Goal: Task Accomplishment & Management: Complete application form

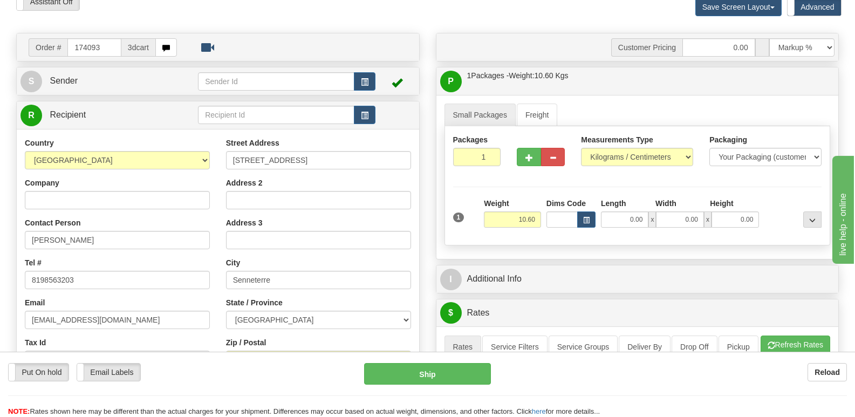
scroll to position [54, 0]
click at [106, 43] on input "174093" at bounding box center [93, 47] width 53 height 18
type input "174151"
click at [119, 244] on input "Andrew Murrant" at bounding box center [117, 240] width 185 height 18
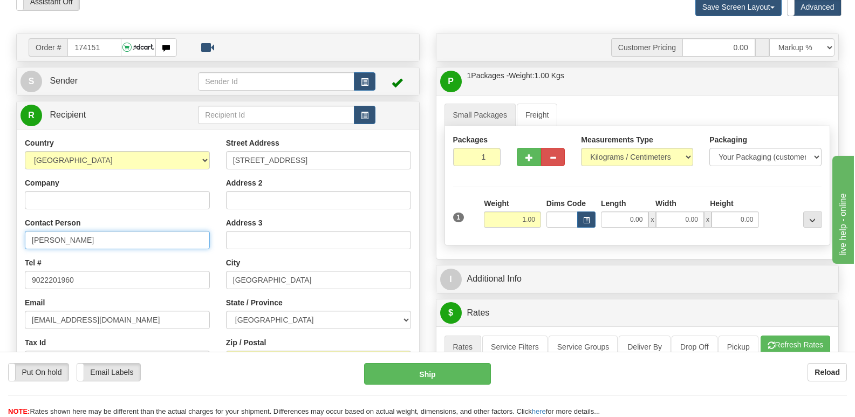
click at [119, 244] on input "Andrew Murrant" at bounding box center [117, 240] width 185 height 18
click at [328, 164] on input "8 General Ave" at bounding box center [318, 160] width 185 height 18
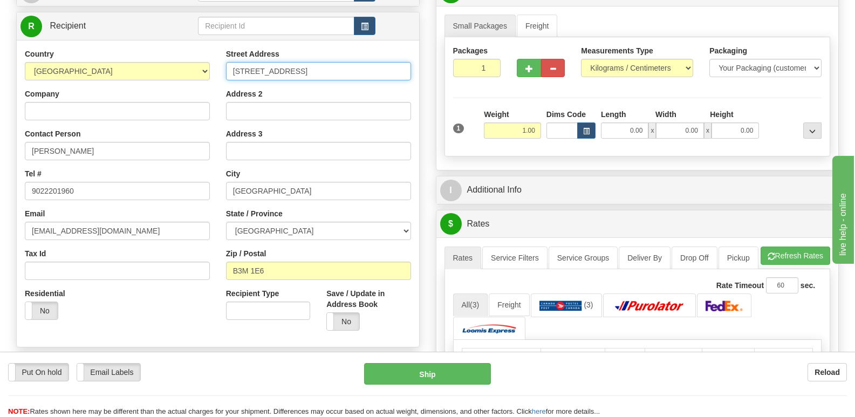
scroll to position [162, 0]
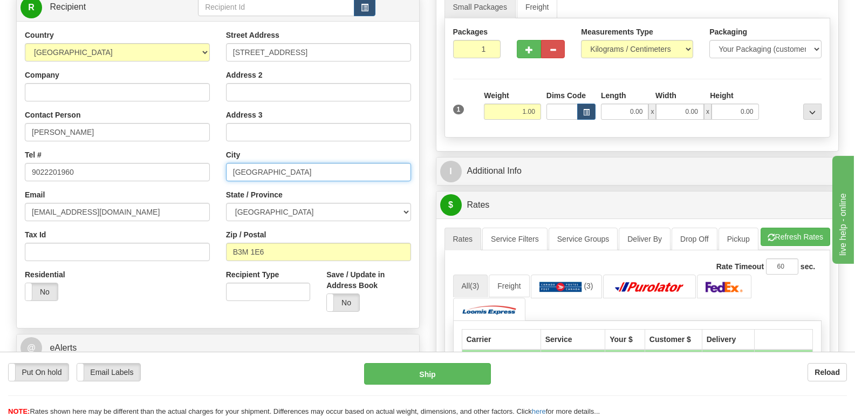
click at [279, 163] on input "Halifax" at bounding box center [318, 172] width 185 height 18
click at [319, 265] on div "Street Address 8 General Ave Address 2 Address 3 City Halifax State / Province …" at bounding box center [318, 175] width 201 height 290
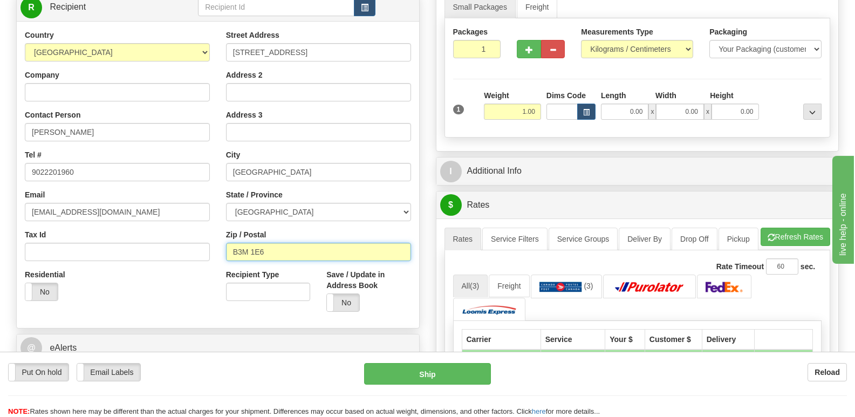
click at [318, 258] on input "B3M 1E6" at bounding box center [318, 252] width 185 height 18
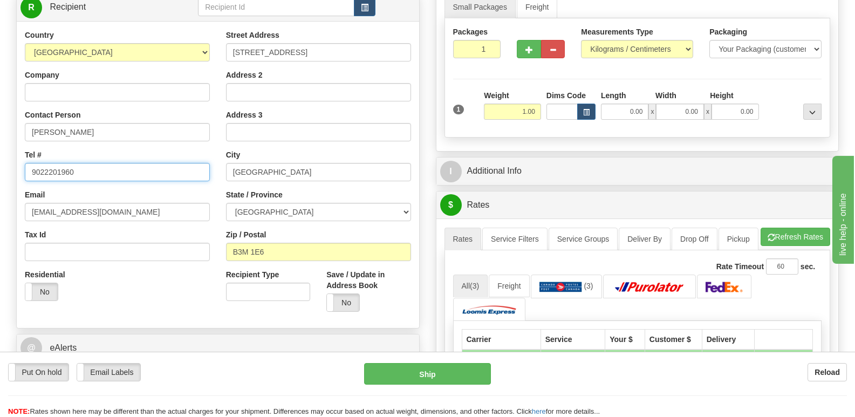
click at [115, 167] on input "9022201960" at bounding box center [117, 172] width 185 height 18
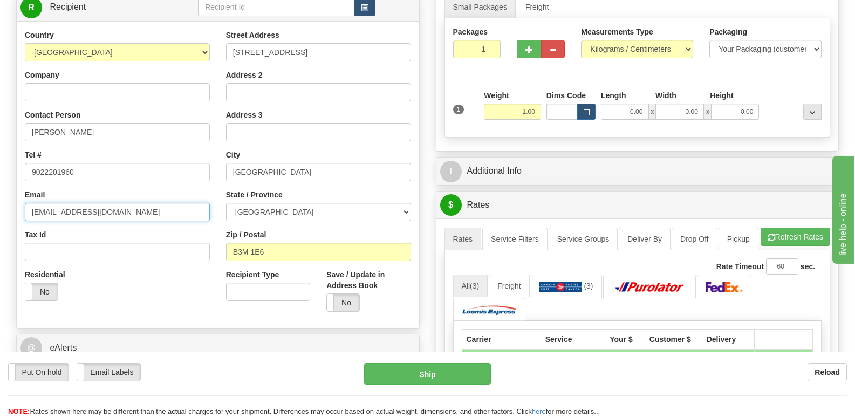
click at [180, 219] on input "a_murrant@hotmail.com" at bounding box center [117, 212] width 185 height 18
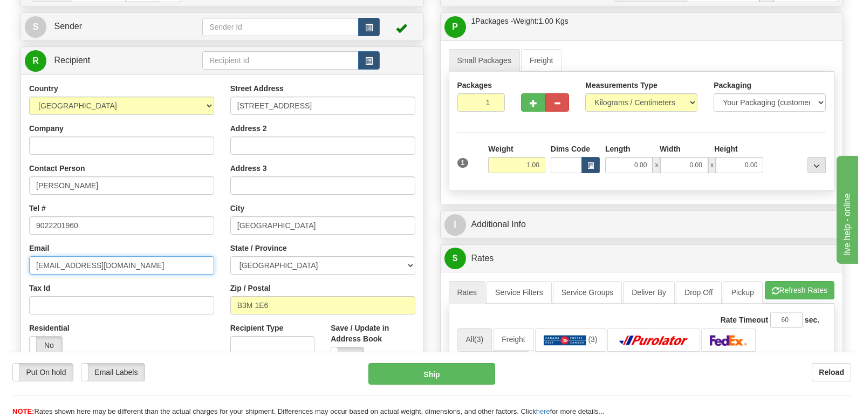
scroll to position [0, 0]
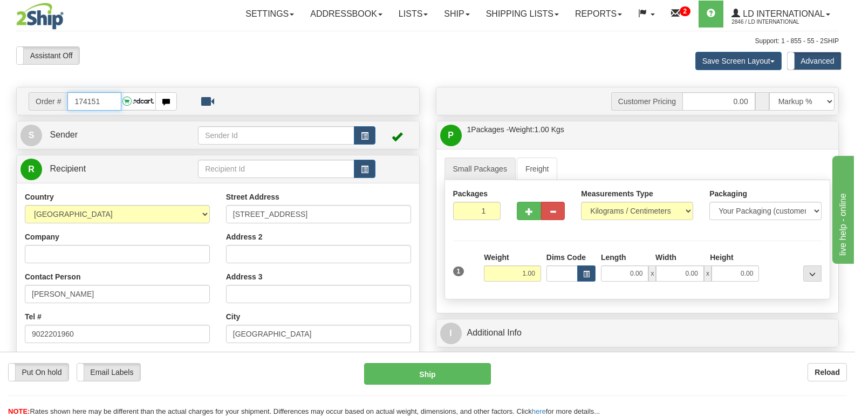
click at [112, 108] on input "174151" at bounding box center [93, 101] width 53 height 18
type input "1741094"
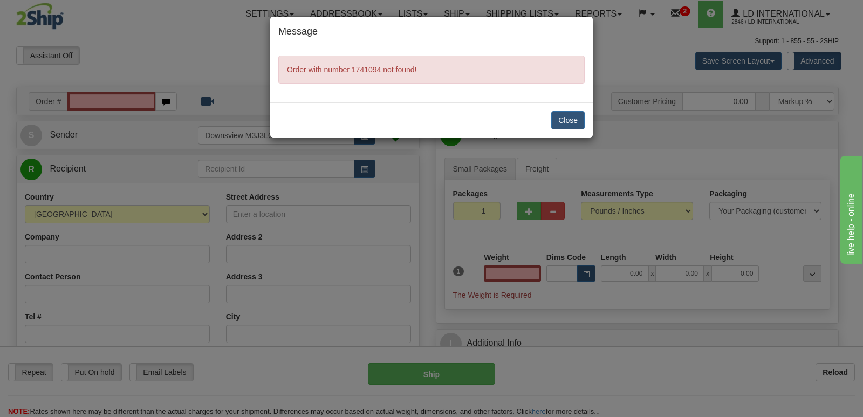
type input "0.00"
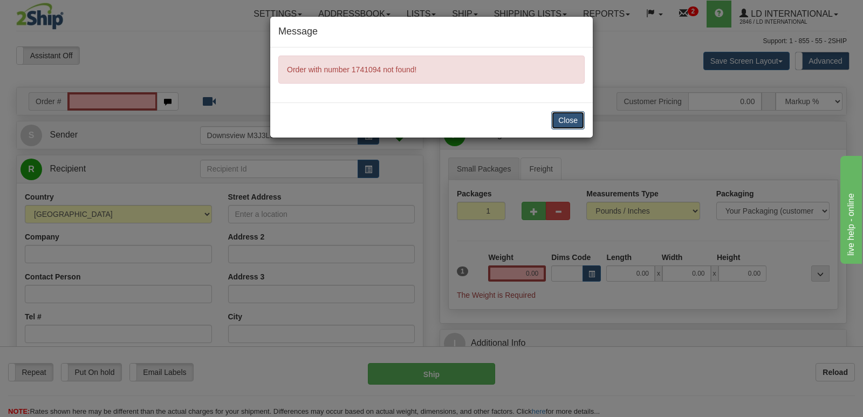
click at [553, 123] on button "Close" at bounding box center [567, 120] width 33 height 18
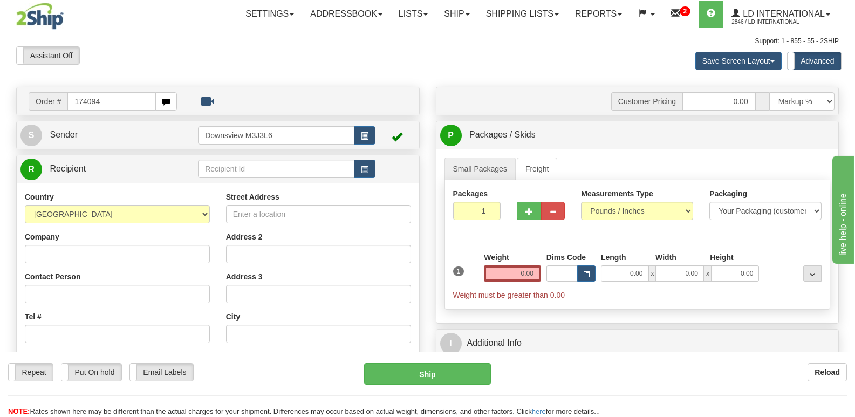
type input "174094"
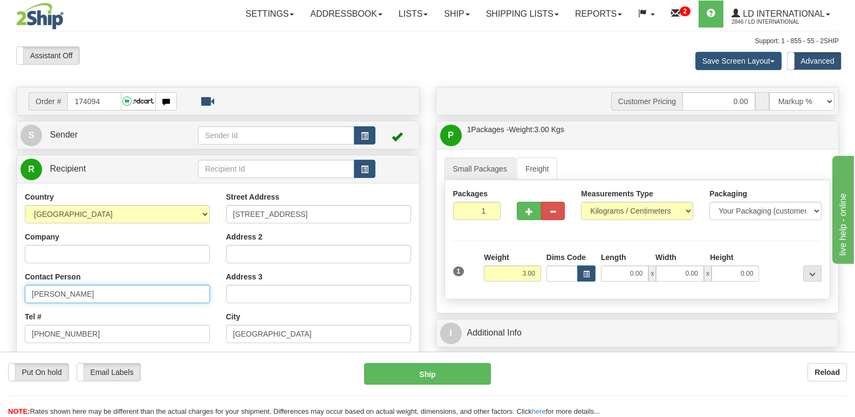
click at [135, 292] on input "Maxwell Hunter" at bounding box center [117, 294] width 185 height 18
click at [324, 223] on input "111 8th Street NE" at bounding box center [318, 214] width 185 height 18
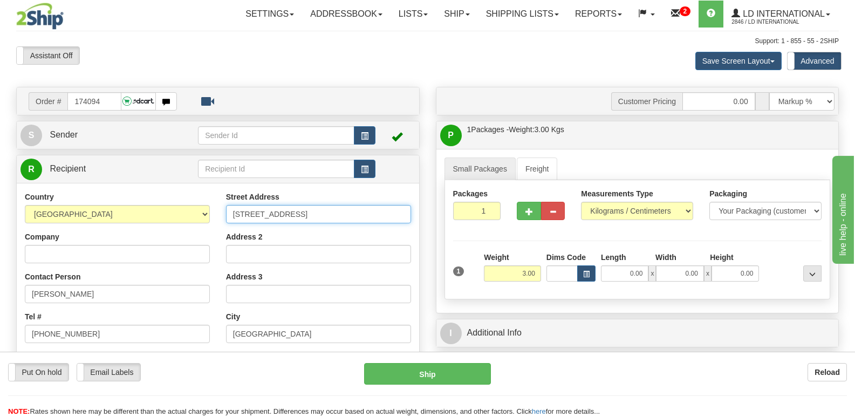
click at [324, 223] on input "111 8th Street NE" at bounding box center [318, 214] width 185 height 18
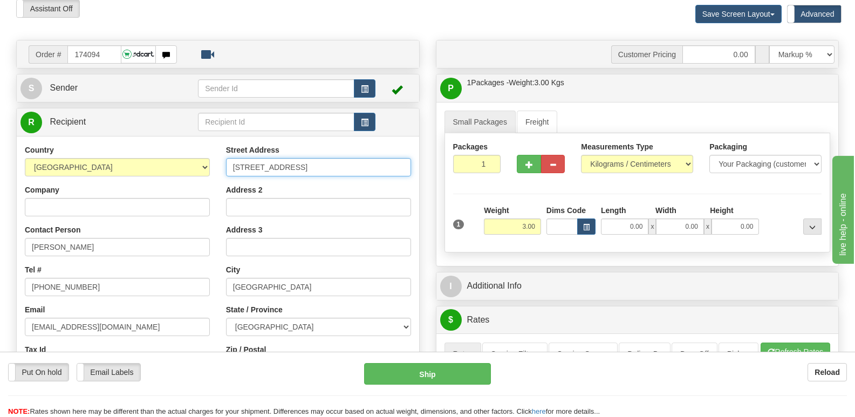
scroll to position [108, 0]
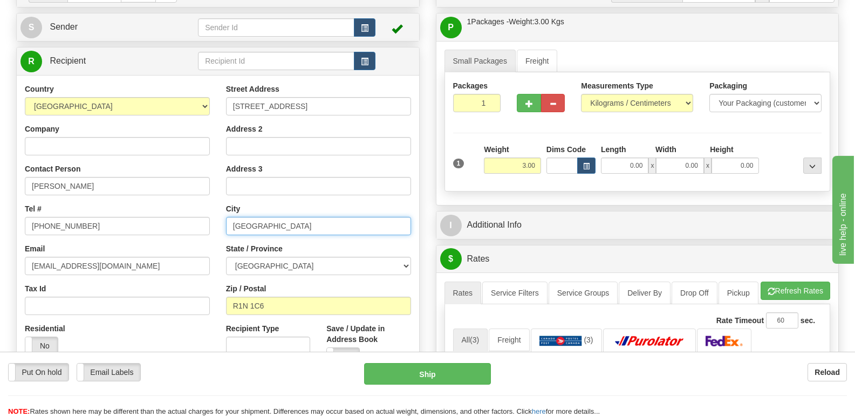
click at [334, 225] on input "Portage La Prairie" at bounding box center [318, 226] width 185 height 18
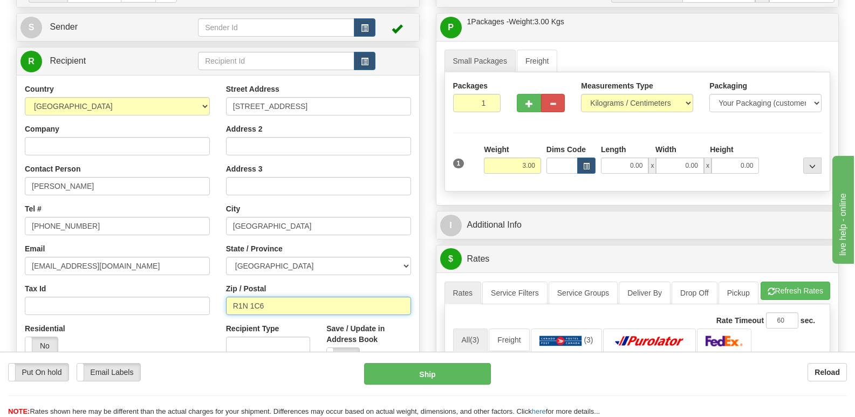
click at [314, 307] on input "R1N 1C6" at bounding box center [318, 306] width 185 height 18
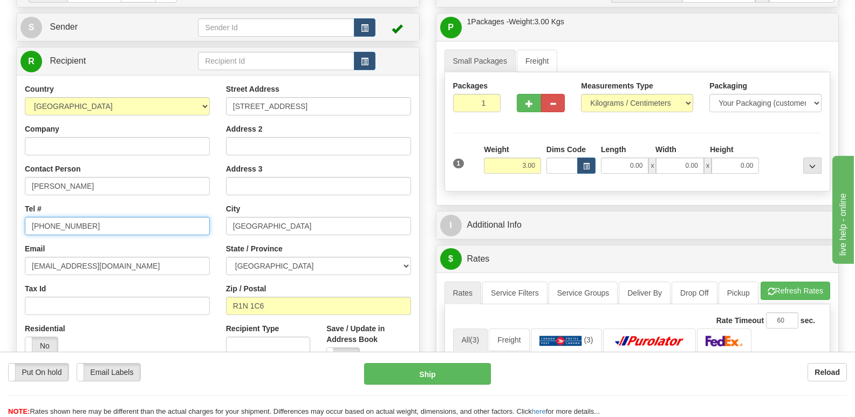
click at [148, 226] on input "204 903 0071" at bounding box center [117, 226] width 185 height 18
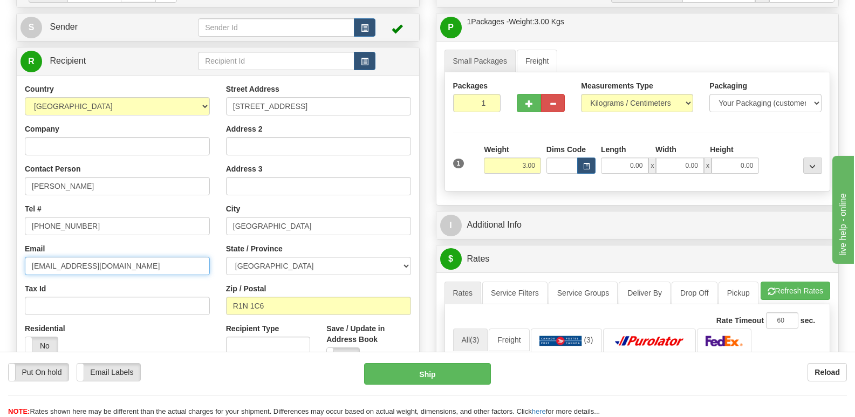
click at [166, 264] on input "zemittens@gmail.com" at bounding box center [117, 266] width 185 height 18
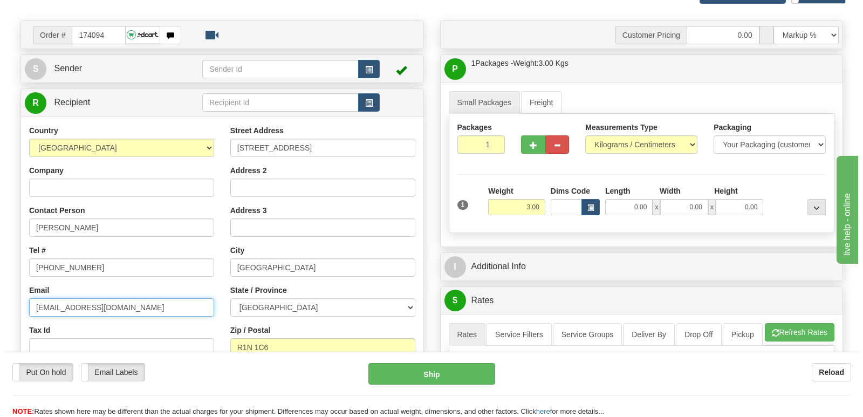
scroll to position [0, 0]
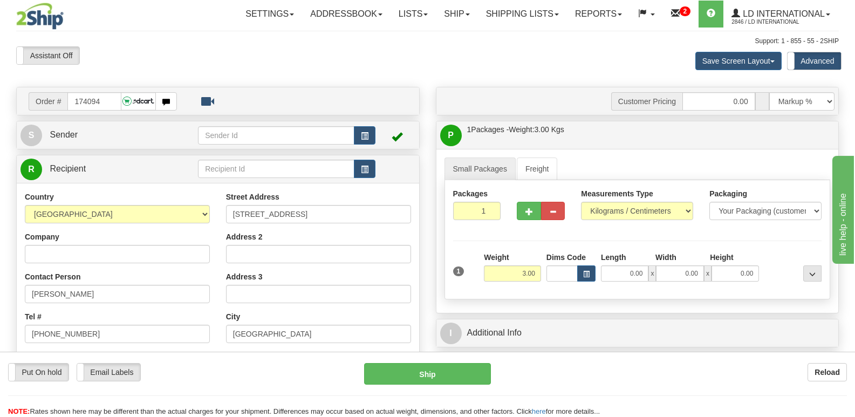
click at [106, 113] on div "Order # 174094" at bounding box center [218, 100] width 402 height 27
click at [105, 107] on input "174094" at bounding box center [93, 101] width 53 height 18
type input "174091"
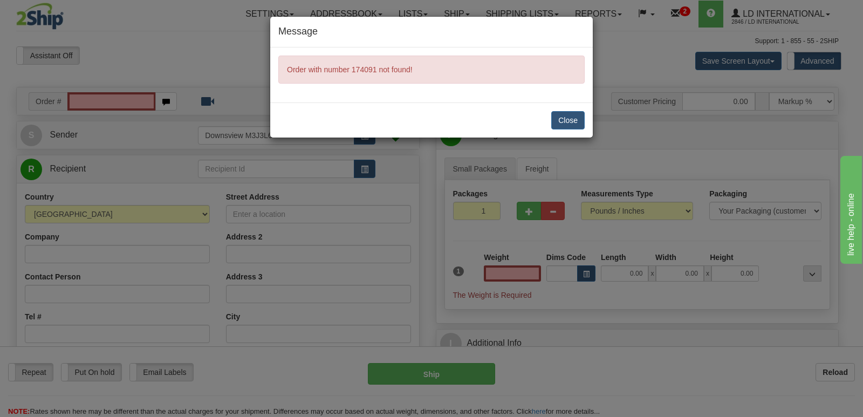
type input "0.00"
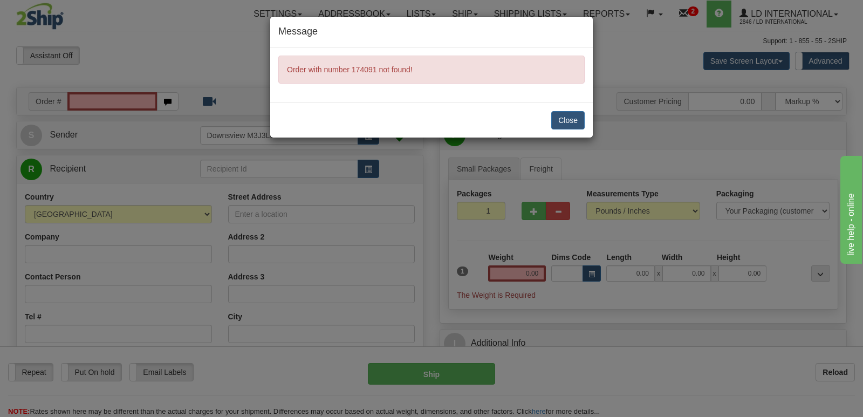
click at [545, 129] on div "Close" at bounding box center [431, 119] width 322 height 35
click at [563, 128] on button "Close" at bounding box center [567, 120] width 33 height 18
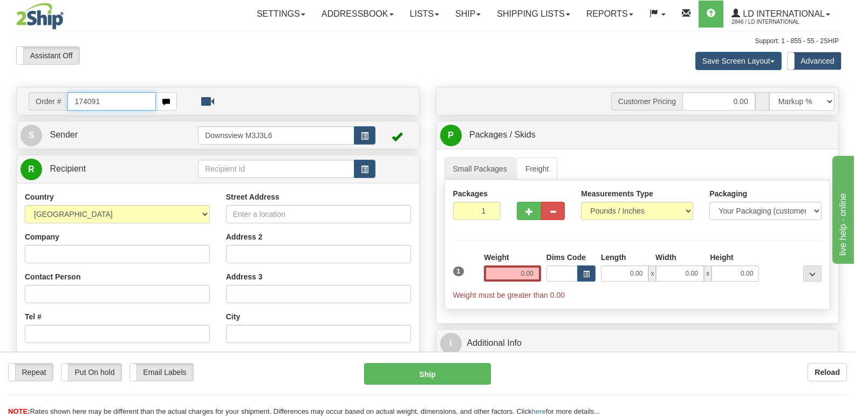
type input "174091"
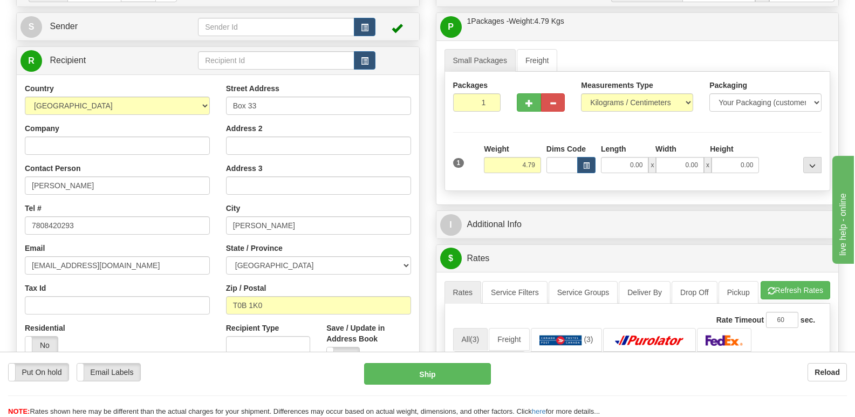
scroll to position [108, 0]
click at [584, 169] on span "button" at bounding box center [586, 166] width 6 height 6
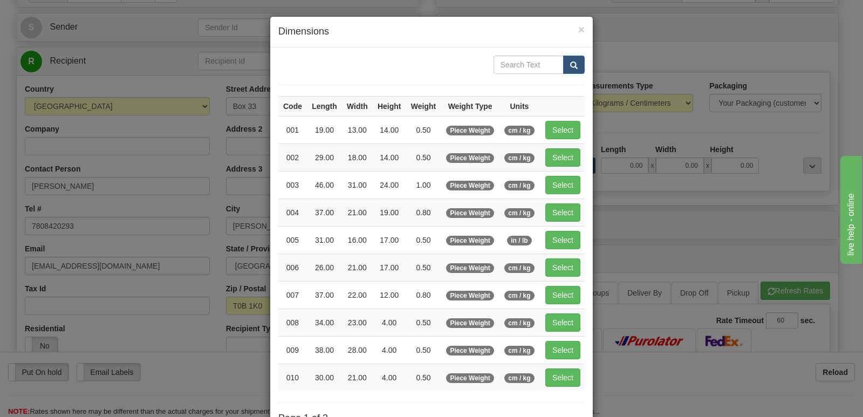
click at [570, 35] on h4 "Dimensions" at bounding box center [431, 32] width 306 height 14
click at [578, 26] on span "×" at bounding box center [581, 29] width 6 height 12
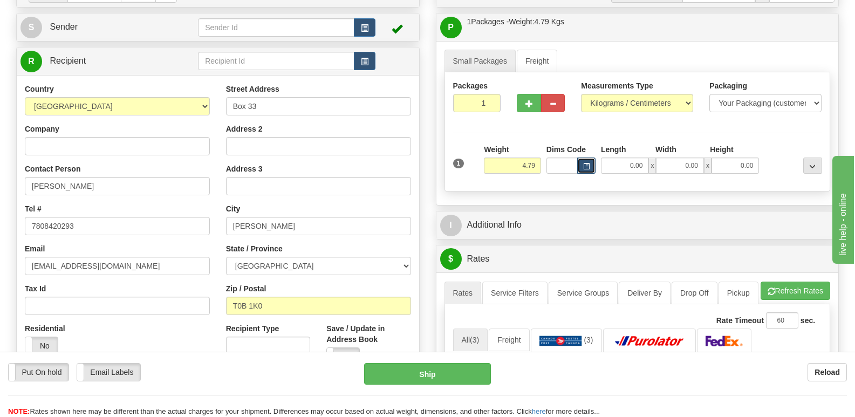
click at [587, 158] on button "button" at bounding box center [586, 165] width 18 height 16
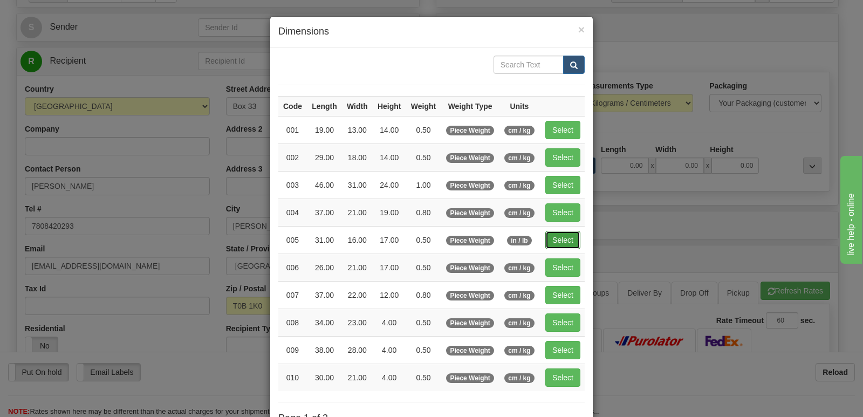
click at [560, 242] on button "Select" at bounding box center [562, 240] width 35 height 18
type input "005"
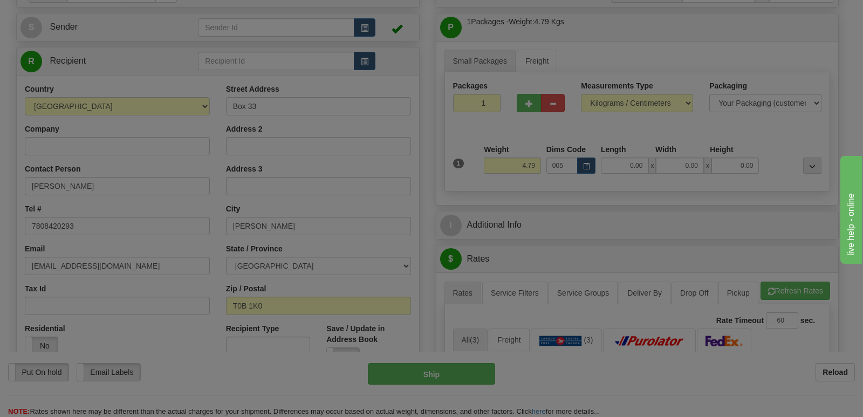
type input "0.50"
type input "31.00"
type input "16.00"
type input "17.00"
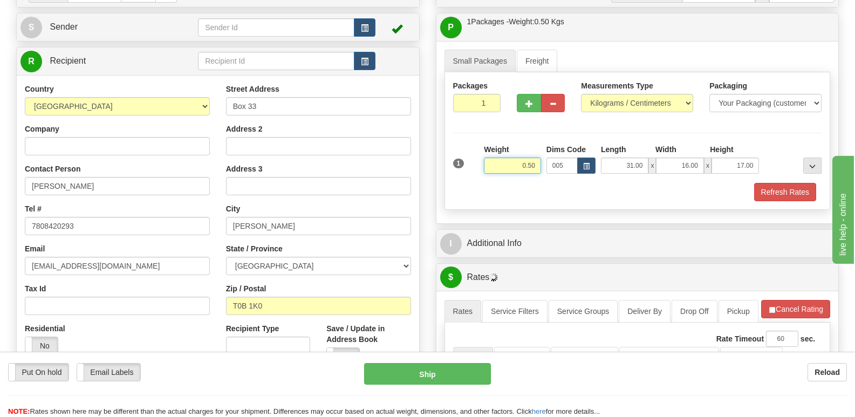
click at [540, 169] on input "0.50" at bounding box center [512, 165] width 57 height 16
type input "0.82"
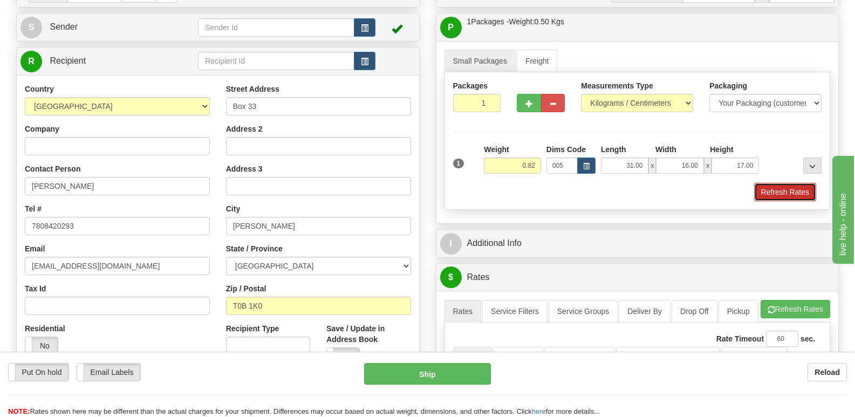
click at [790, 190] on button "Refresh Rates" at bounding box center [785, 192] width 62 height 18
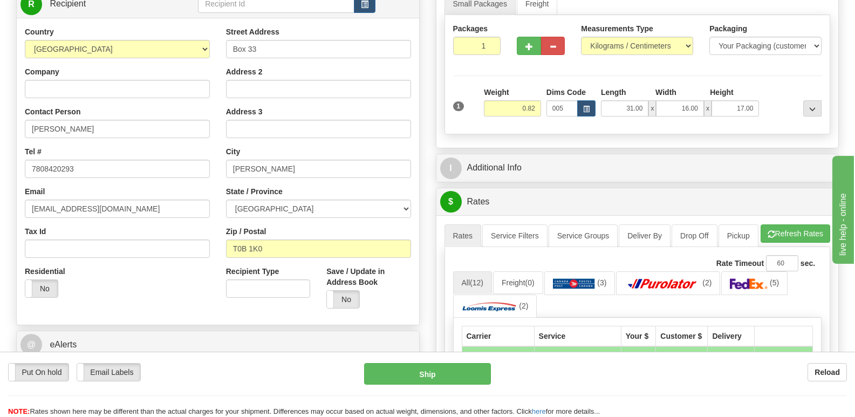
scroll to position [54, 0]
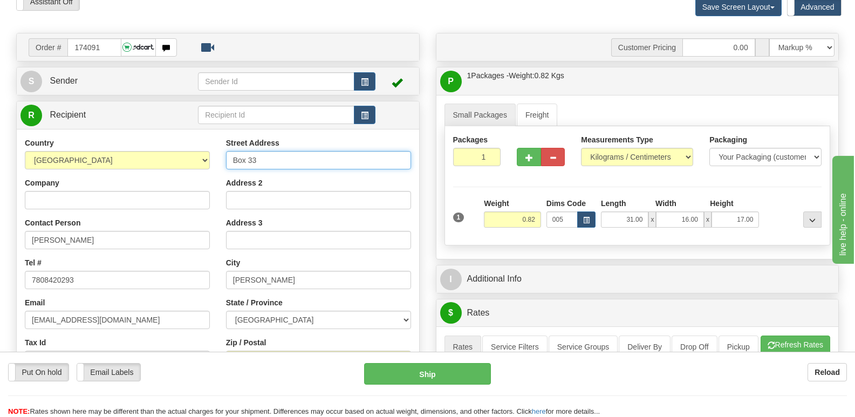
drag, startPoint x: 309, startPoint y: 160, endPoint x: 48, endPoint y: 129, distance: 263.3
click at [61, 129] on div "Country AFGHANISTAN ALAND ISLANDS ALBANIA ALGERIA AMERICAN SAMOA ANDORRA ANGOLA…" at bounding box center [218, 282] width 402 height 307
paste input "Wainwright Value Drug Mart"
type input "Wainwright Value Drug Mart"
drag, startPoint x: 331, startPoint y: 161, endPoint x: 218, endPoint y: 174, distance: 113.9
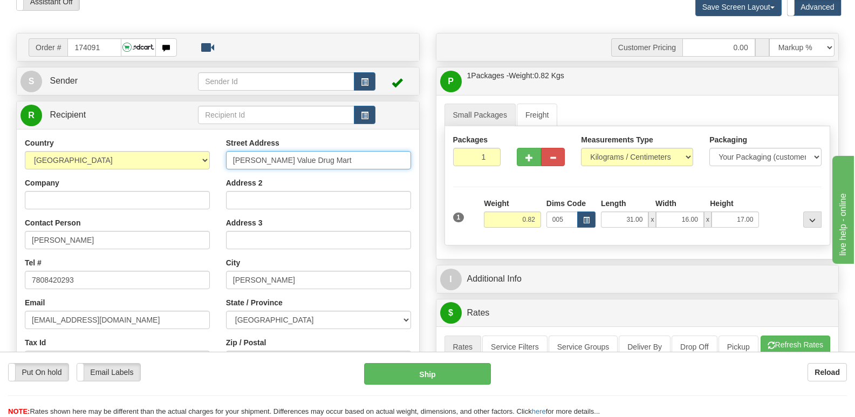
click at [218, 174] on div "Street Address Wainwright Value Drug Mart Address 2 Address 3 City Edgerton Sta…" at bounding box center [318, 282] width 201 height 290
click at [274, 182] on div "Address 2" at bounding box center [318, 193] width 185 height 32
click at [271, 189] on div "Address 2" at bounding box center [318, 193] width 185 height 32
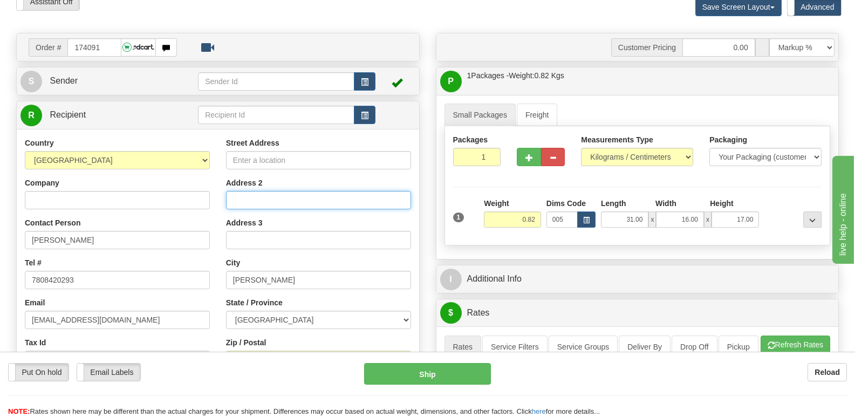
click at [263, 205] on input "Address 2" at bounding box center [318, 200] width 185 height 18
paste input "Wainwright Value Drug Mart"
type input "Wainwright Value Drug Mart"
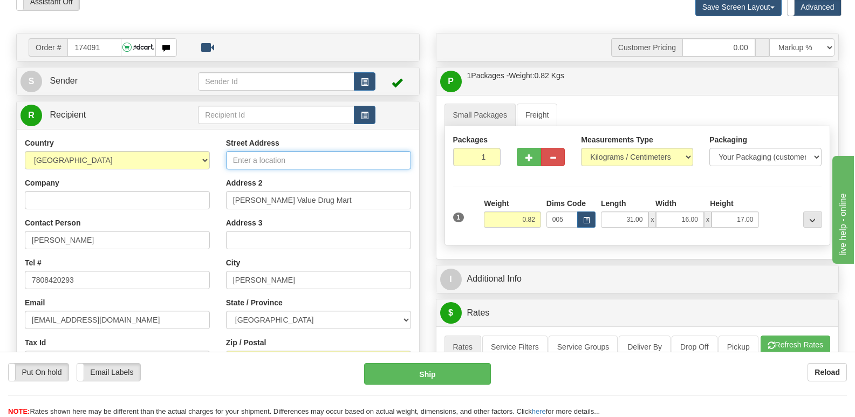
click at [313, 161] on input "Street Address" at bounding box center [318, 160] width 185 height 18
paste input "306-10 St. Wainwright"
type input "306-10 St. Wainwright"
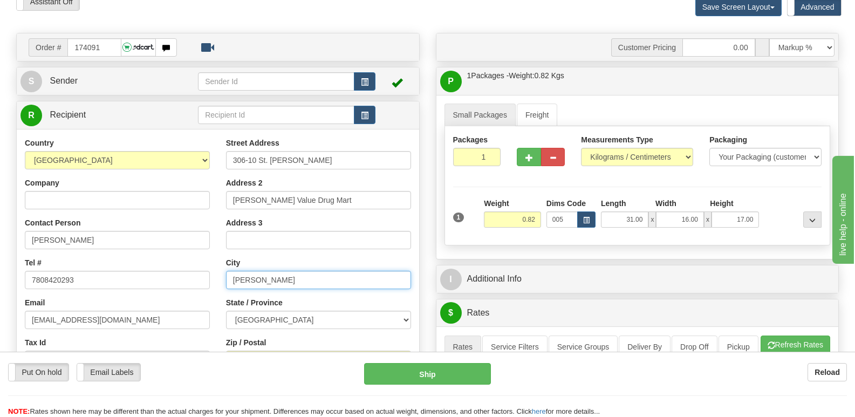
click at [294, 273] on input "Edgerton" at bounding box center [318, 280] width 185 height 18
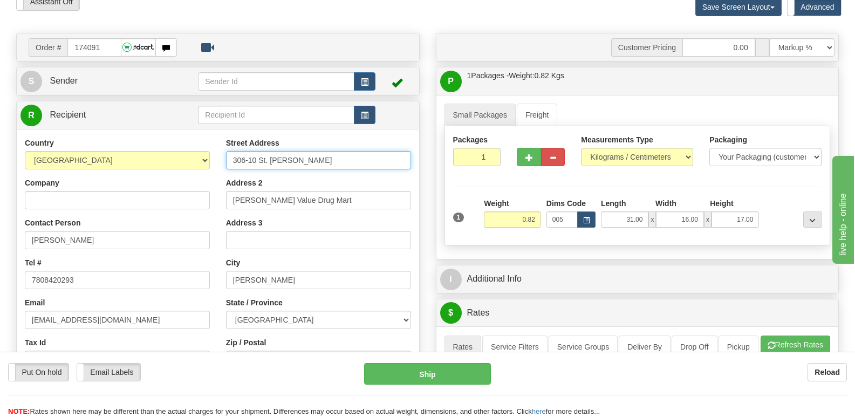
drag, startPoint x: 311, startPoint y: 163, endPoint x: 273, endPoint y: 167, distance: 37.4
click at [273, 167] on input "306-10 St. Wainwright" at bounding box center [318, 160] width 185 height 18
click at [264, 231] on input "Address 3" at bounding box center [318, 240] width 185 height 18
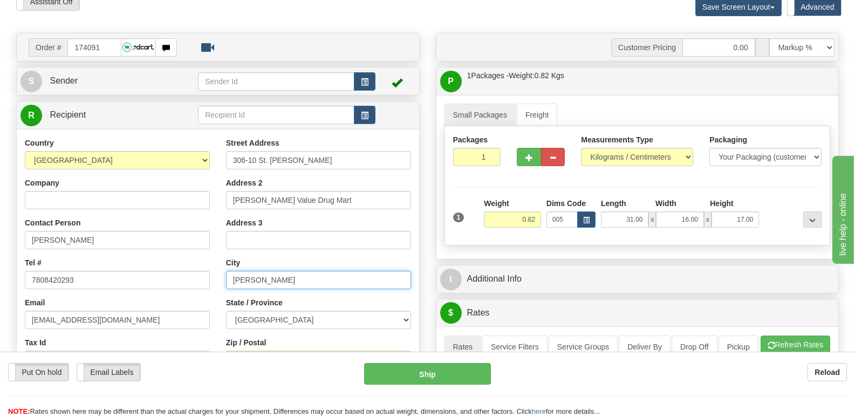
drag, startPoint x: 272, startPoint y: 282, endPoint x: 35, endPoint y: 284, distance: 237.2
click at [47, 284] on div "Country AFGHANISTAN ALAND ISLANDS ALBANIA ALGERIA AMERICAN SAMOA ANDORRA ANGOLA…" at bounding box center [218, 282] width 402 height 290
paste input "Wainwright"
type input "Wainwright"
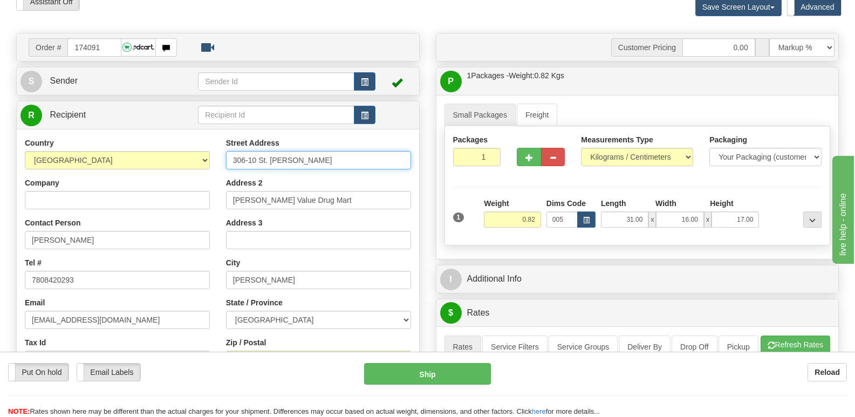
click at [320, 167] on input "306-10 St. Wainwright" at bounding box center [318, 160] width 185 height 18
click at [236, 161] on input "306-10 St. Wainwright" at bounding box center [318, 160] width 185 height 18
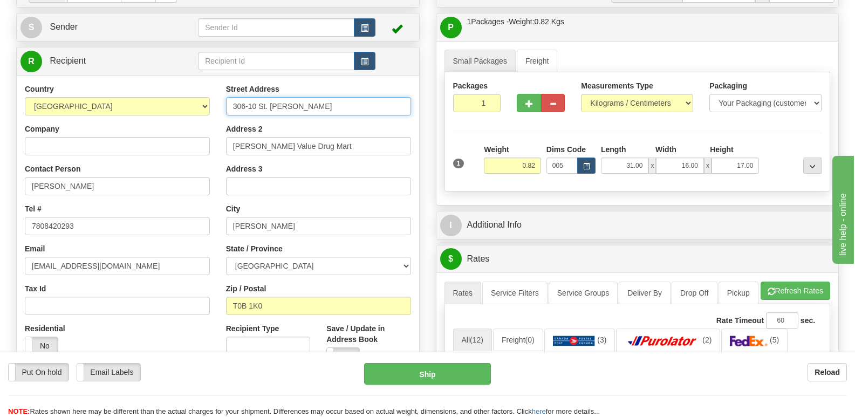
type input "306-10 St. Wainwright"
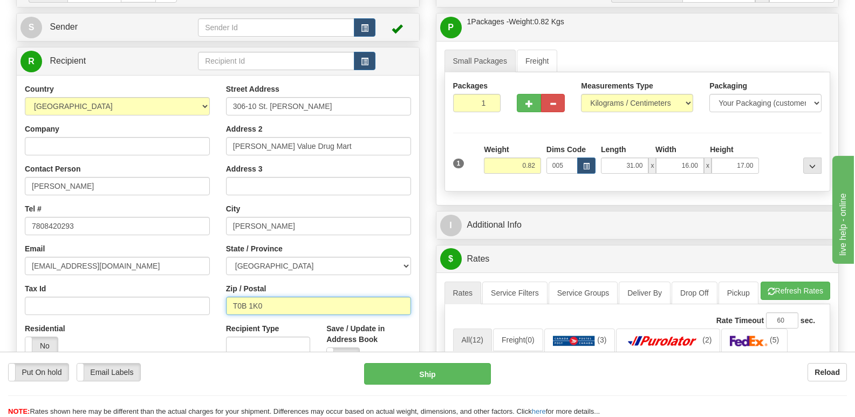
drag, startPoint x: 281, startPoint y: 309, endPoint x: 80, endPoint y: 301, distance: 201.3
click at [172, 306] on div "Country AFGHANISTAN ALAND ISLANDS ALBANIA ALGERIA AMERICAN SAMOA ANDORRA ANGOLA…" at bounding box center [218, 229] width 402 height 290
paste input "9W 1P6"
type input "T9W 1P6"
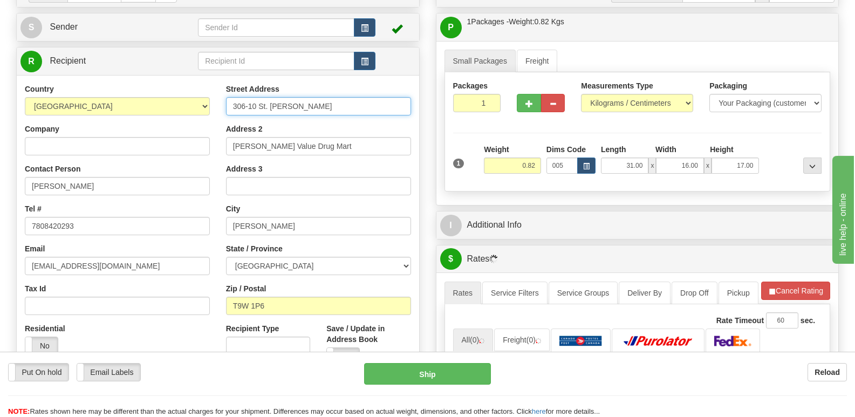
drag, startPoint x: 319, startPoint y: 108, endPoint x: 267, endPoint y: 118, distance: 52.1
click at [267, 118] on div "Street Address 306-10 St. Wainwright Address 2 Wainwright Value Drug Mart Addre…" at bounding box center [318, 229] width 201 height 290
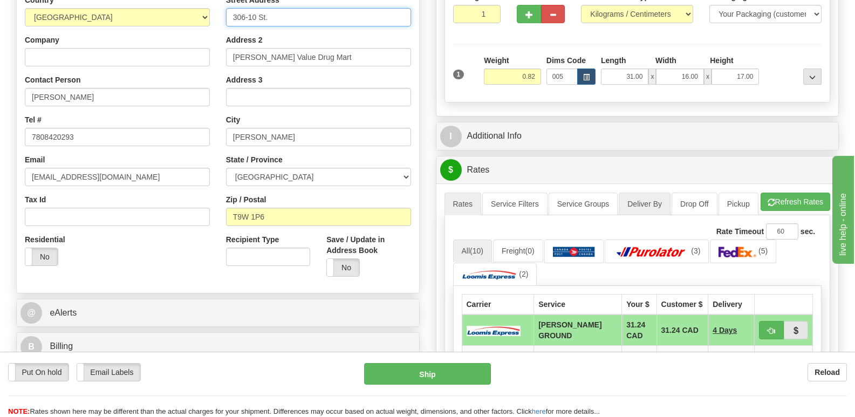
scroll to position [216, 0]
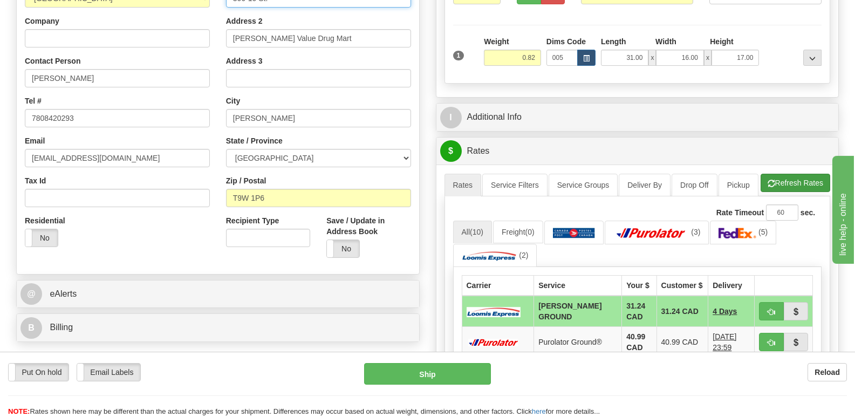
type input "306-10 St."
click at [790, 192] on button "Refresh Rates" at bounding box center [795, 183] width 70 height 18
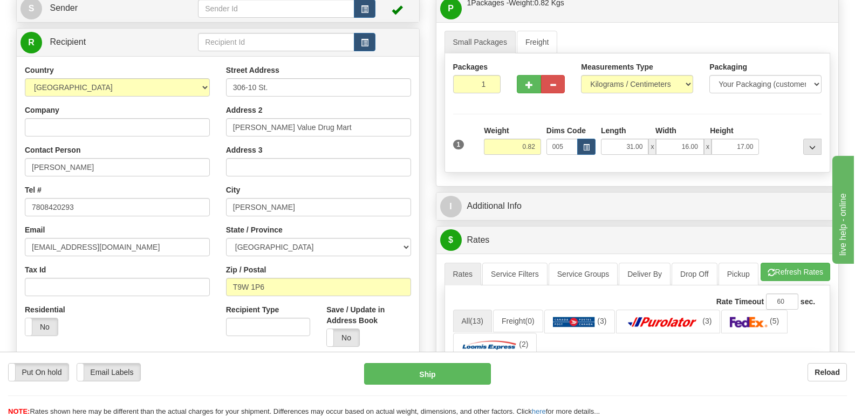
scroll to position [108, 0]
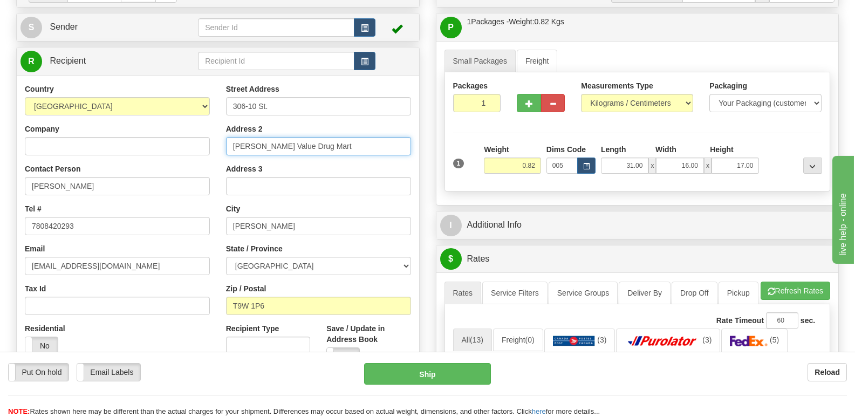
click at [232, 138] on input "Wainwright Value Drug Mart" at bounding box center [318, 146] width 185 height 18
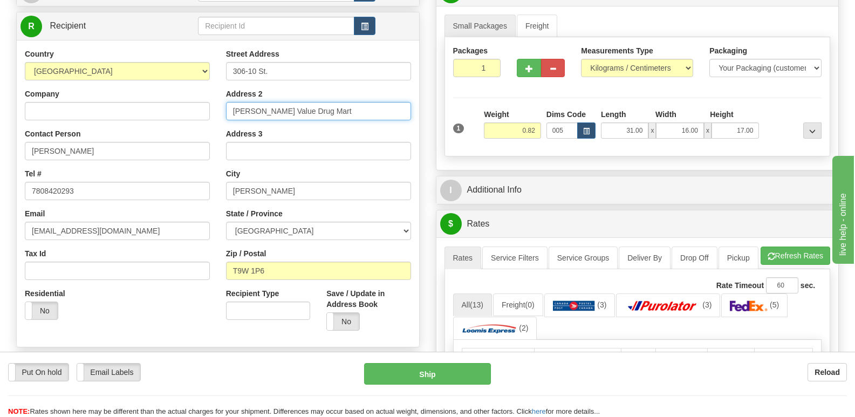
scroll to position [162, 0]
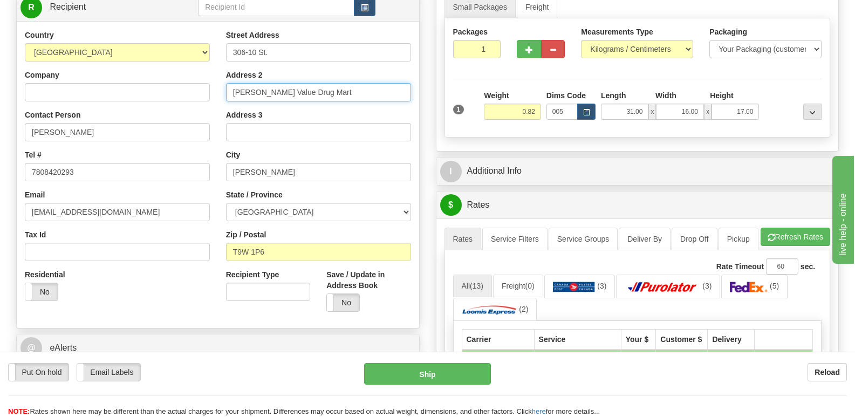
click at [333, 90] on input "Wainwright Value Drug Mart" at bounding box center [318, 92] width 185 height 18
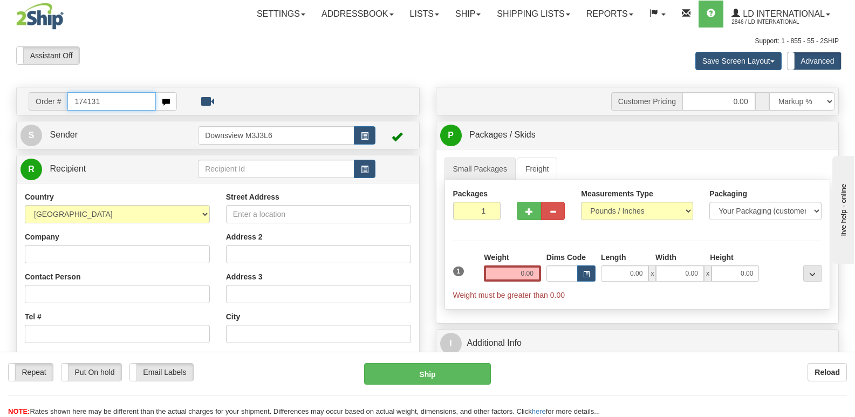
type input "174131"
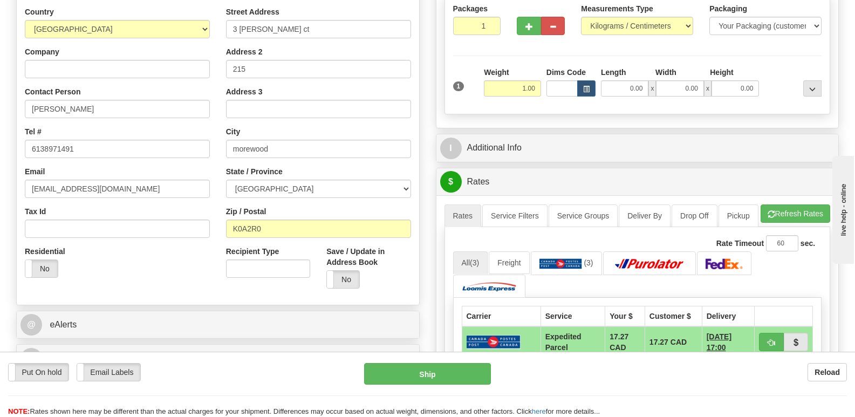
scroll to position [162, 0]
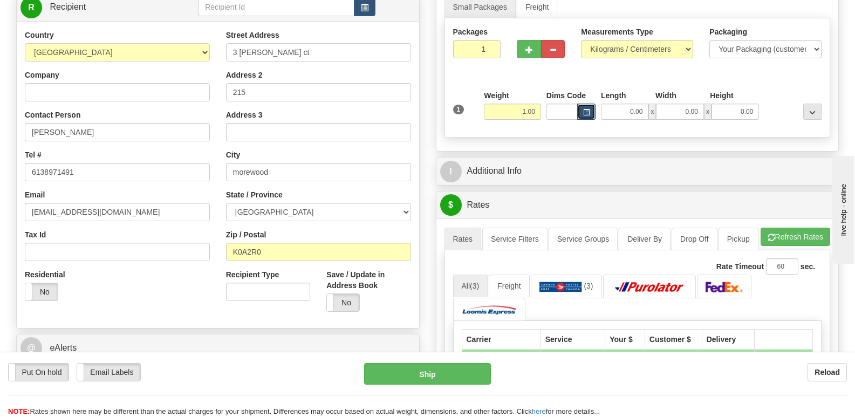
click at [587, 114] on span "button" at bounding box center [586, 112] width 6 height 6
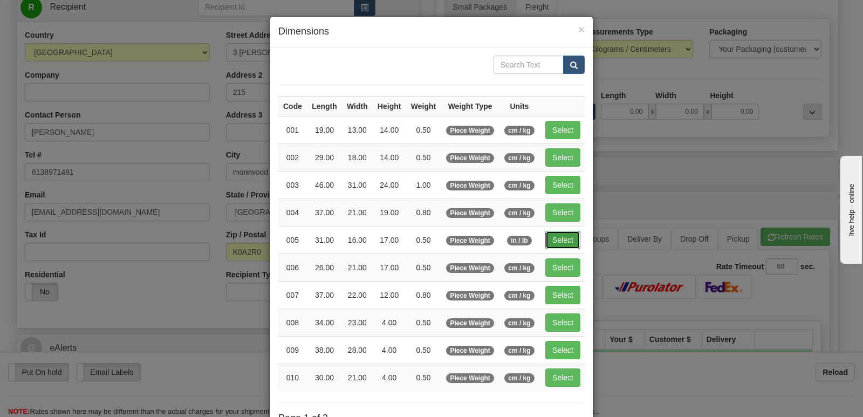
click at [556, 242] on button "Select" at bounding box center [562, 240] width 35 height 18
type input "005"
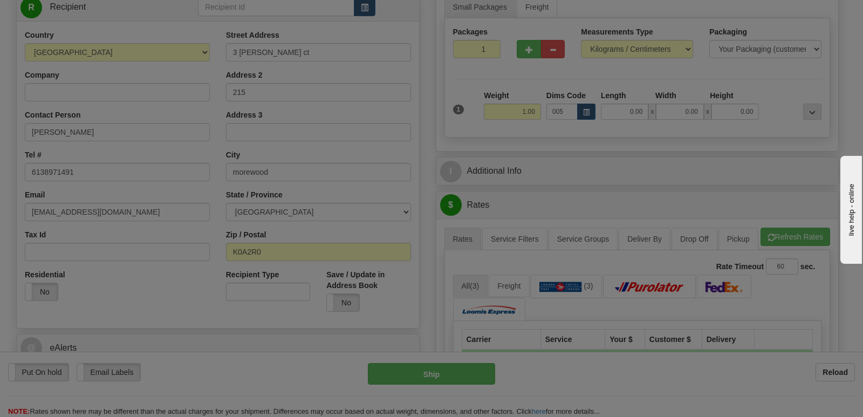
type input "0.50"
type input "31.00"
type input "16.00"
type input "17.00"
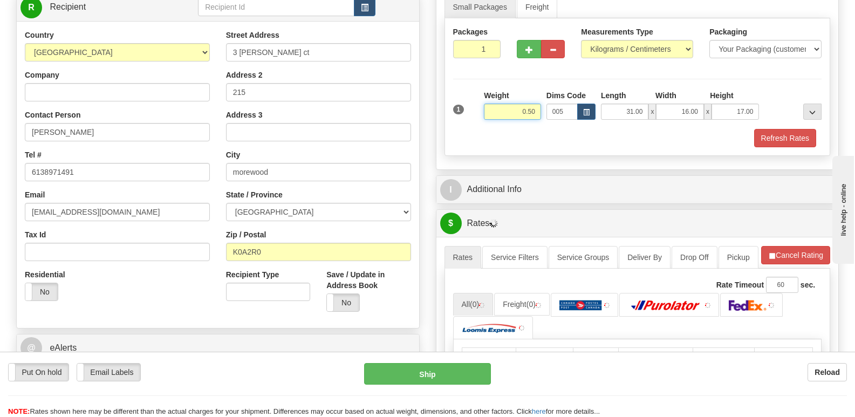
click at [538, 115] on input "0.50" at bounding box center [512, 112] width 57 height 16
type input "0.56"
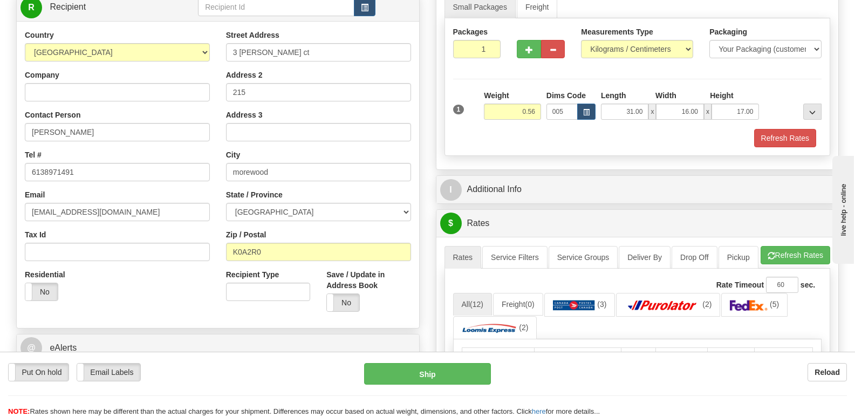
click at [773, 148] on div "Packages 1 1 Measurements Type" at bounding box center [637, 86] width 386 height 137
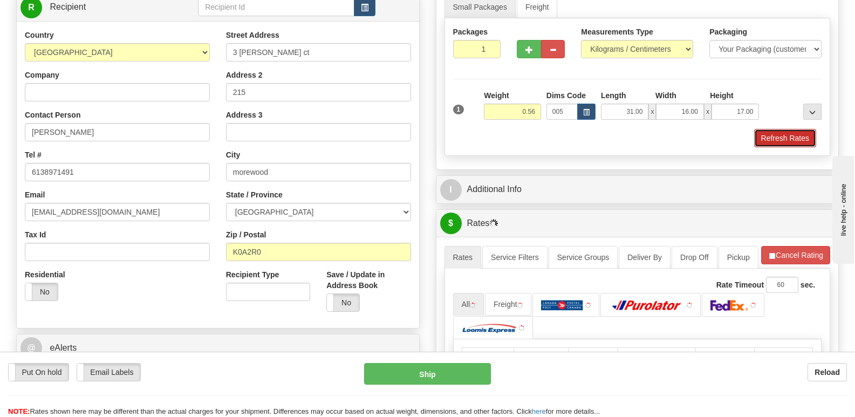
click at [774, 136] on button "Refresh Rates" at bounding box center [785, 138] width 62 height 18
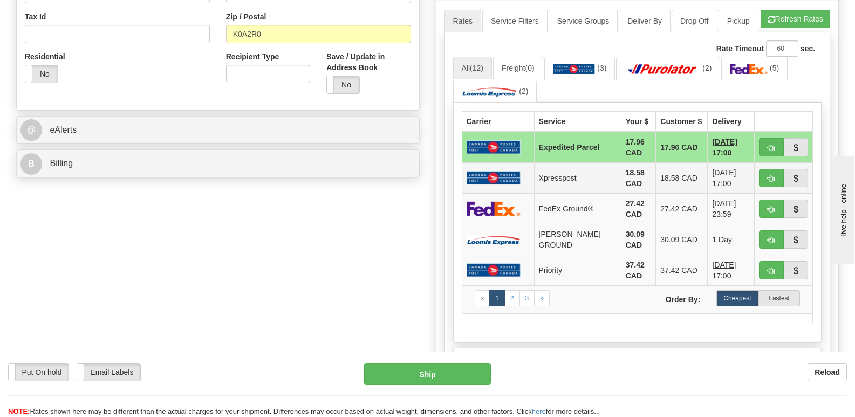
scroll to position [431, 0]
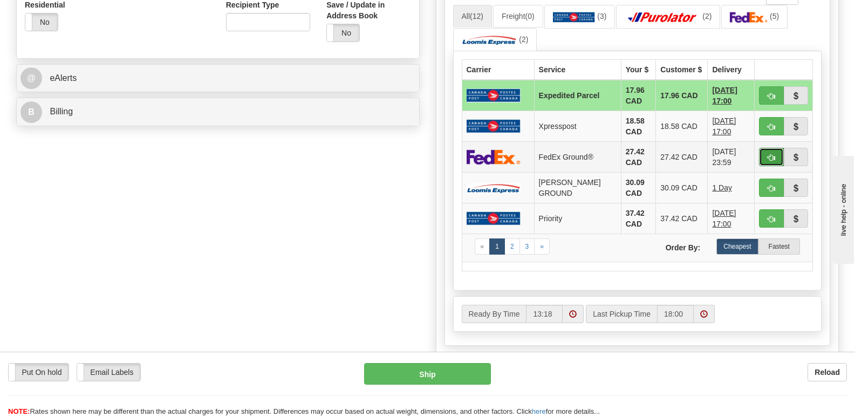
click at [766, 166] on button "button" at bounding box center [771, 157] width 25 height 18
type input "92"
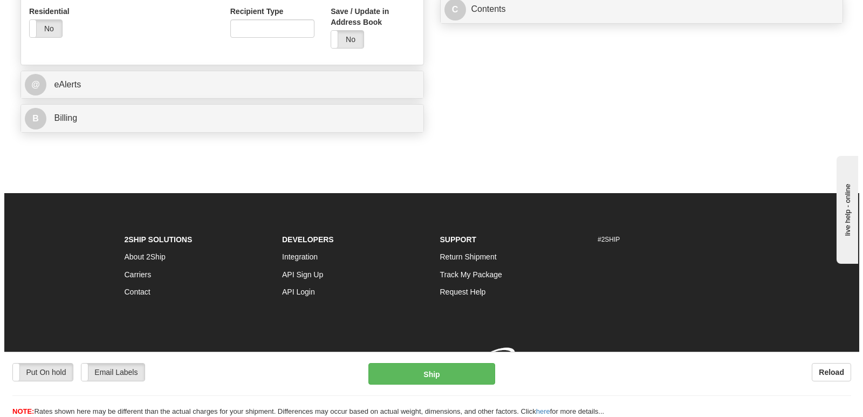
scroll to position [425, 0]
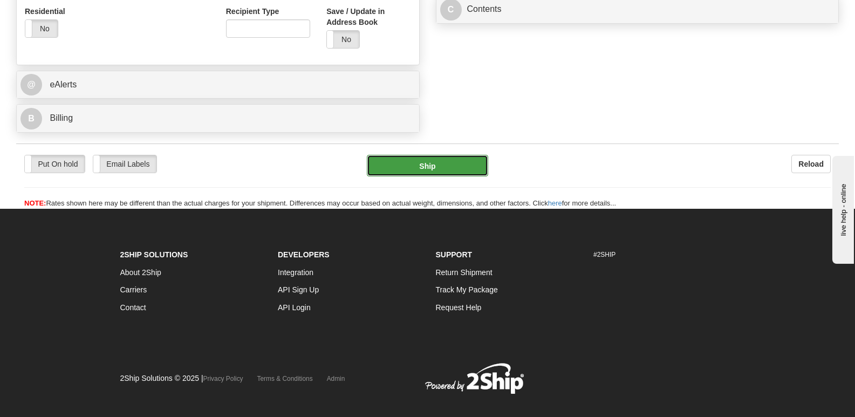
click at [437, 170] on button "Ship" at bounding box center [427, 166] width 121 height 22
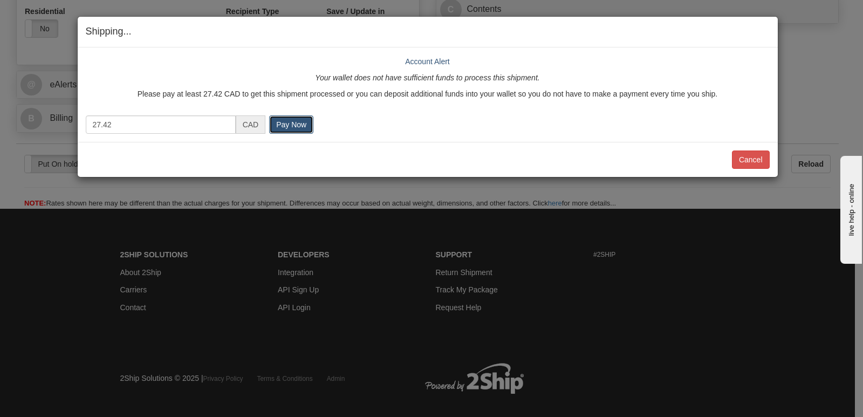
click at [300, 129] on input "Pay Now" at bounding box center [291, 124] width 44 height 18
type input "loading..."
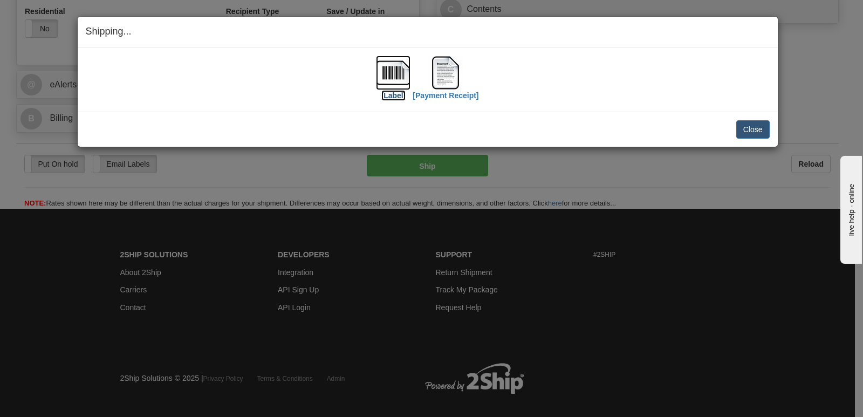
click at [395, 71] on img at bounding box center [393, 73] width 35 height 35
click at [667, 222] on div "Shipping... Your SHIPMENT will EXPIRE in [Label] [Payment Receipt] IMPORTANT NO…" at bounding box center [431, 208] width 863 height 417
click at [743, 127] on button "Close" at bounding box center [752, 129] width 33 height 18
